Goal: Information Seeking & Learning: Learn about a topic

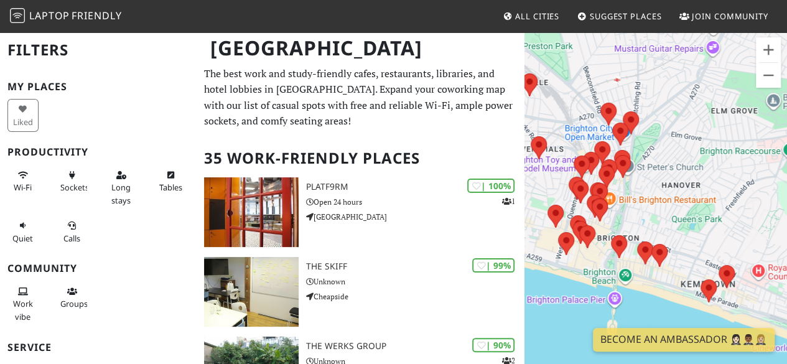
drag, startPoint x: 724, startPoint y: 234, endPoint x: 662, endPoint y: 211, distance: 65.9
click at [662, 211] on div at bounding box center [655, 213] width 262 height 364
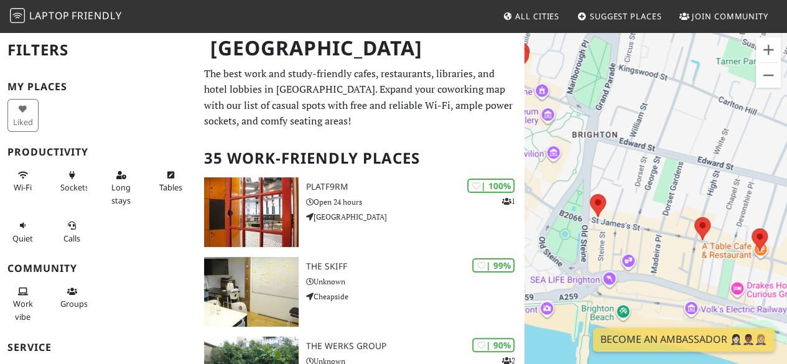
drag, startPoint x: 629, startPoint y: 241, endPoint x: 582, endPoint y: 38, distance: 208.1
click at [582, 38] on div at bounding box center [655, 213] width 262 height 364
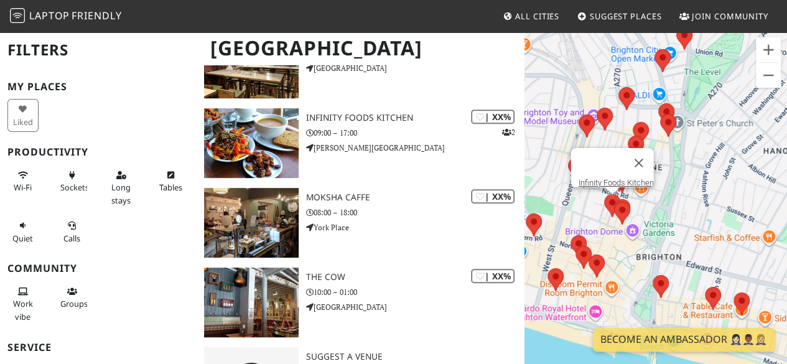
scroll to position [2617, 0]
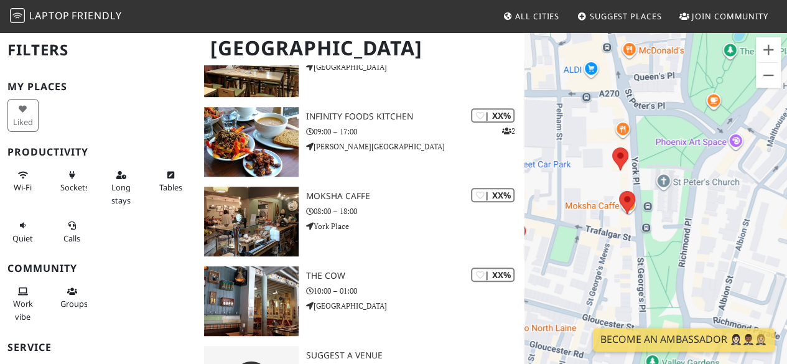
drag, startPoint x: 665, startPoint y: 233, endPoint x: 669, endPoint y: 204, distance: 29.5
click at [669, 204] on div at bounding box center [655, 213] width 262 height 364
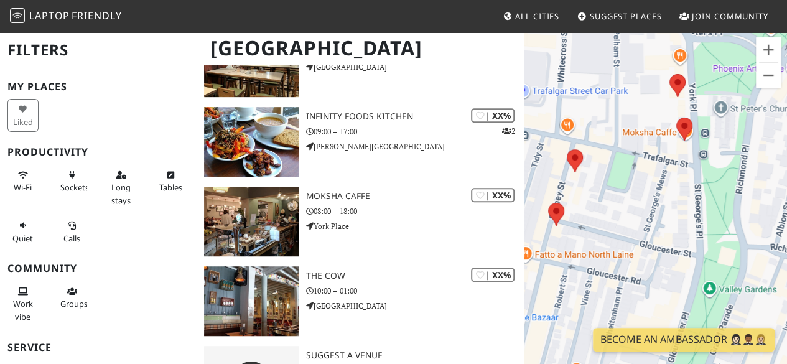
drag, startPoint x: 598, startPoint y: 247, endPoint x: 648, endPoint y: 172, distance: 90.5
click at [648, 172] on div at bounding box center [655, 213] width 262 height 364
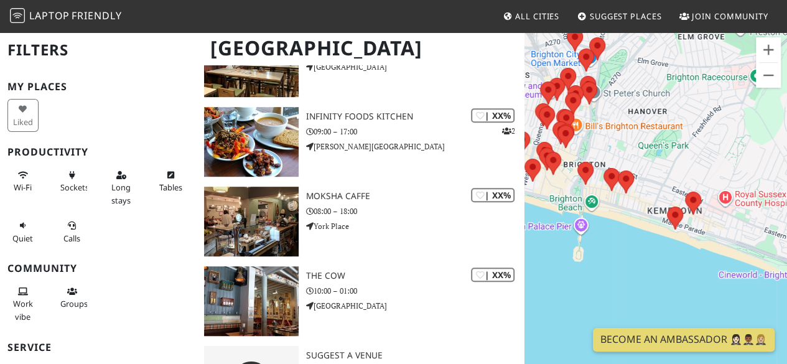
drag, startPoint x: 591, startPoint y: 256, endPoint x: 527, endPoint y: 145, distance: 128.4
click at [527, 145] on div at bounding box center [655, 213] width 262 height 364
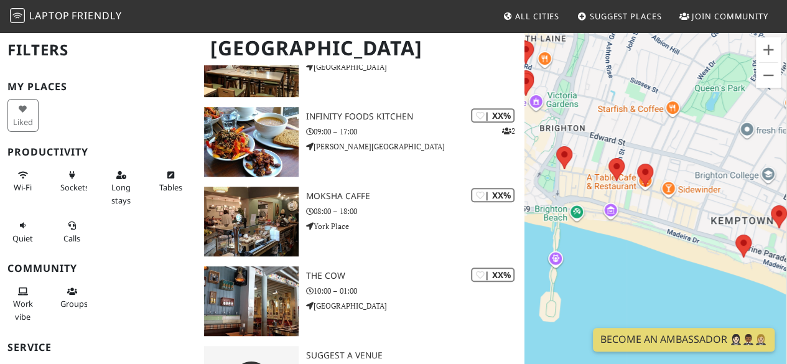
drag, startPoint x: 683, startPoint y: 238, endPoint x: 625, endPoint y: 195, distance: 72.4
click at [625, 195] on div at bounding box center [655, 213] width 262 height 364
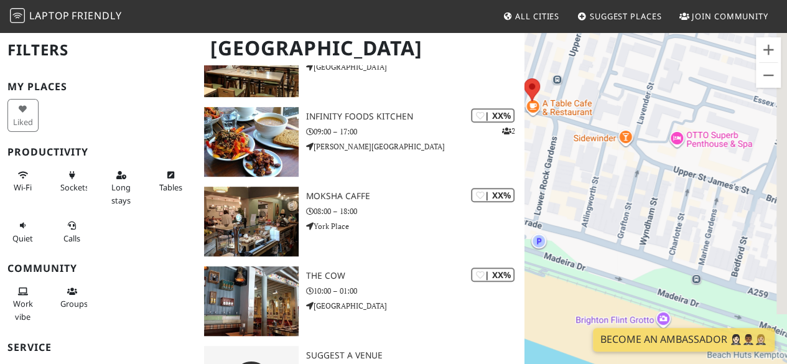
drag, startPoint x: 714, startPoint y: 212, endPoint x: 532, endPoint y: 146, distance: 193.7
click at [532, 146] on div at bounding box center [655, 213] width 262 height 364
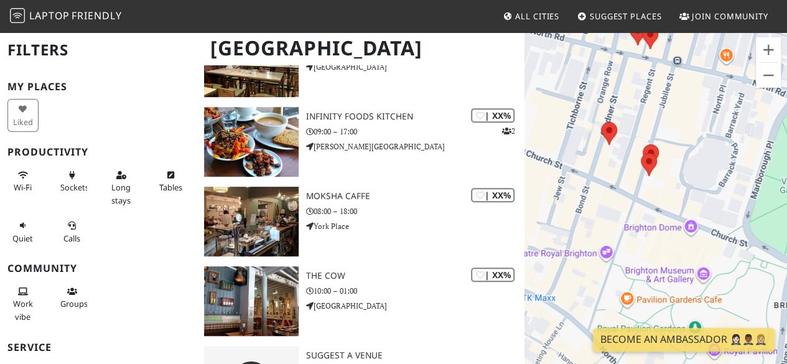
drag, startPoint x: 706, startPoint y: 212, endPoint x: 553, endPoint y: 178, distance: 156.7
click at [553, 178] on div at bounding box center [655, 213] width 262 height 364
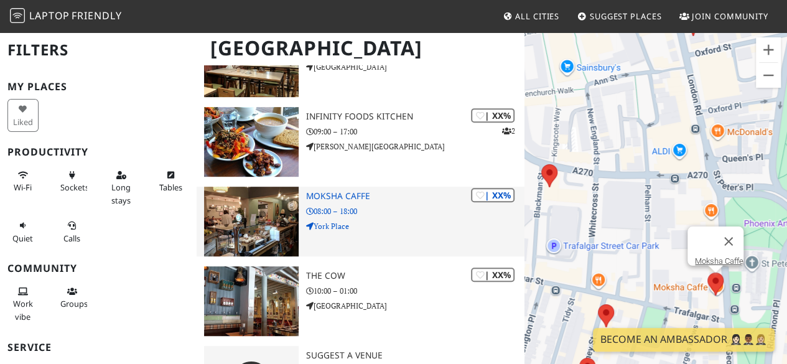
click at [379, 206] on p "08:00 – 18:00" at bounding box center [415, 211] width 218 height 12
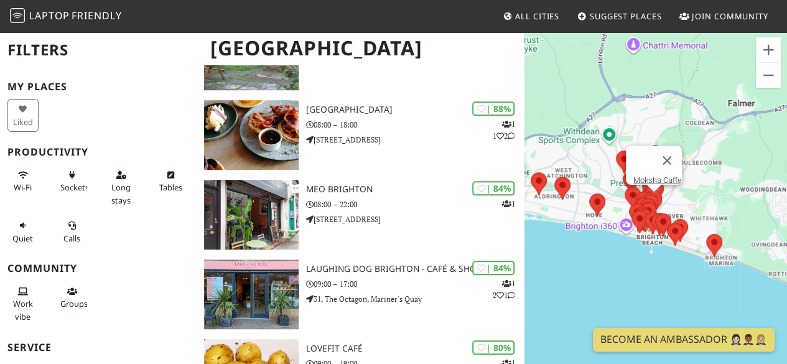
scroll to position [313, 0]
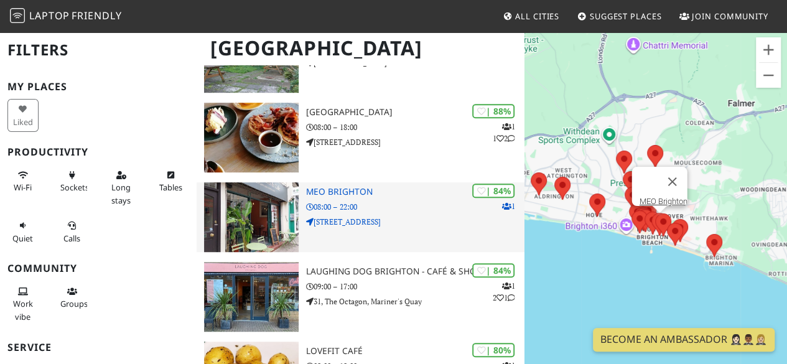
click at [385, 203] on p "08:00 – 22:00" at bounding box center [415, 207] width 218 height 12
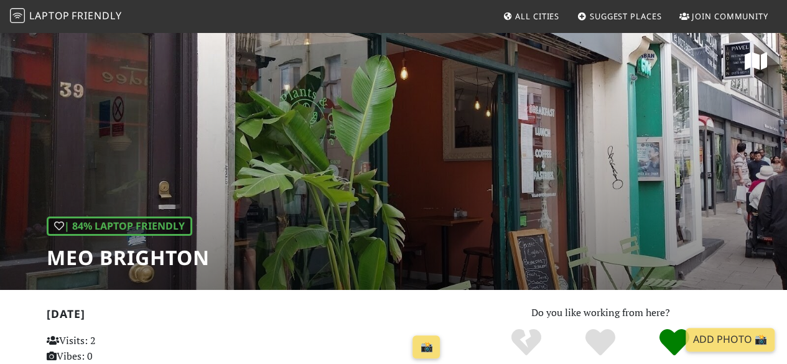
scroll to position [1, 0]
